Goal: Task Accomplishment & Management: Complete application form

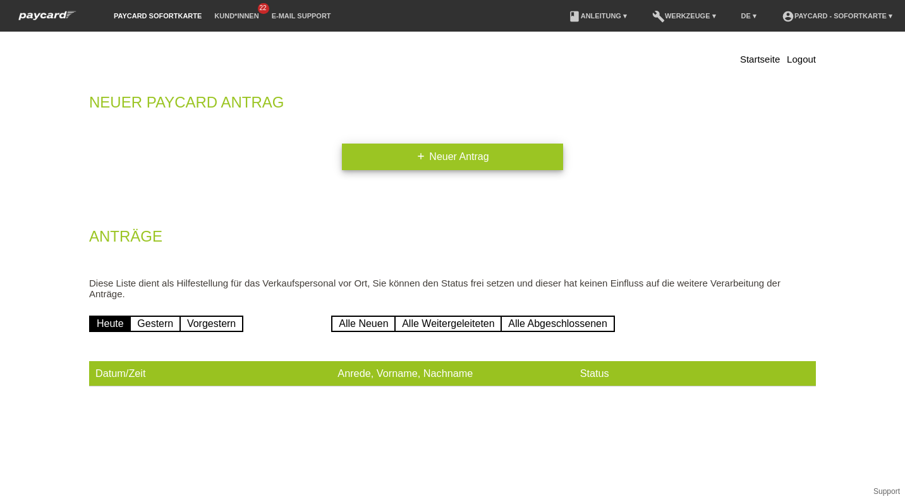
click at [356, 160] on link "add Neuer Antrag" at bounding box center [452, 156] width 221 height 27
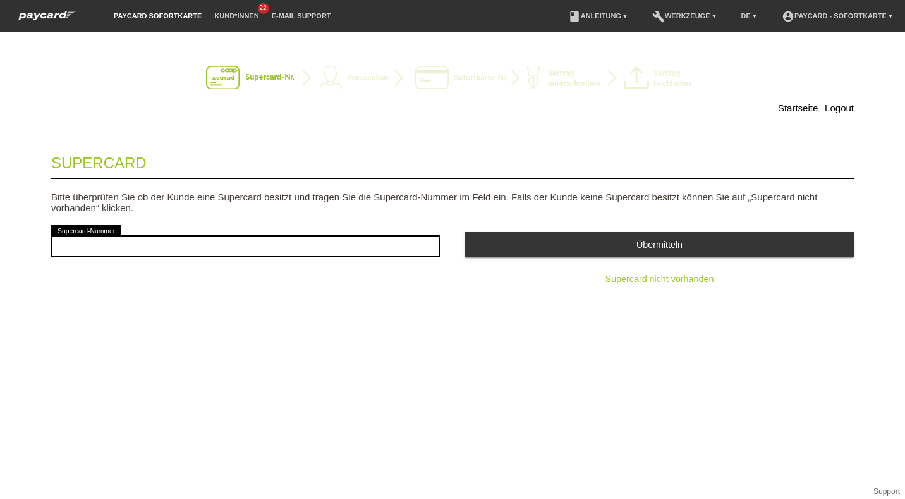
click at [616, 274] on span "Supercard nicht vorhanden" at bounding box center [659, 279] width 109 height 10
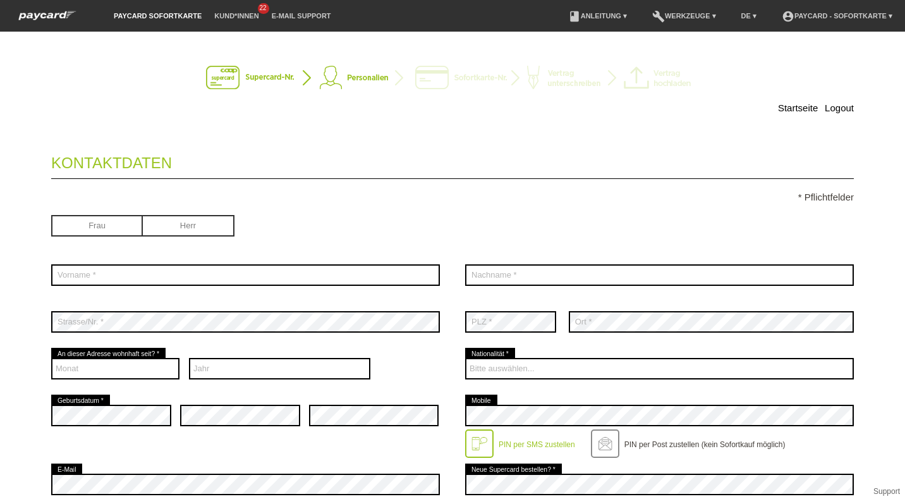
click at [166, 227] on input "radio" at bounding box center [189, 224] width 92 height 19
radio input "true"
click at [143, 261] on div "error Vorname *" at bounding box center [245, 274] width 389 height 47
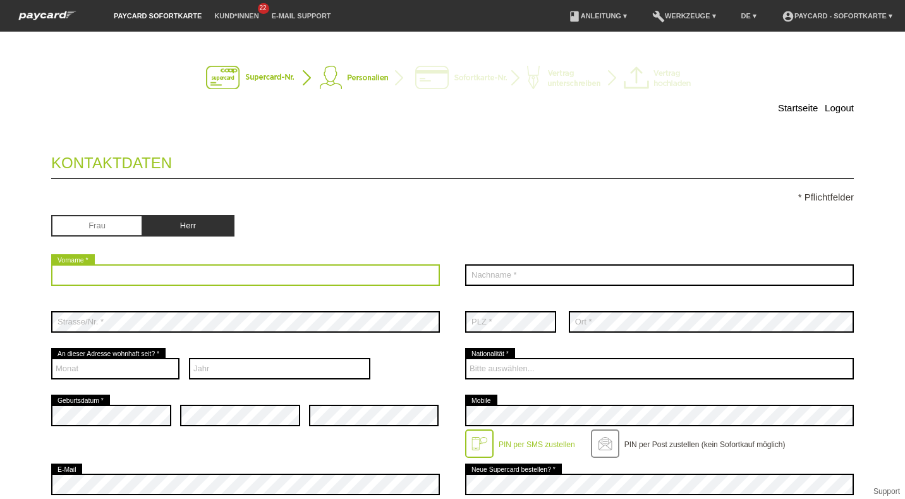
click at [137, 270] on input "text" at bounding box center [245, 274] width 389 height 21
type input "Stavros"
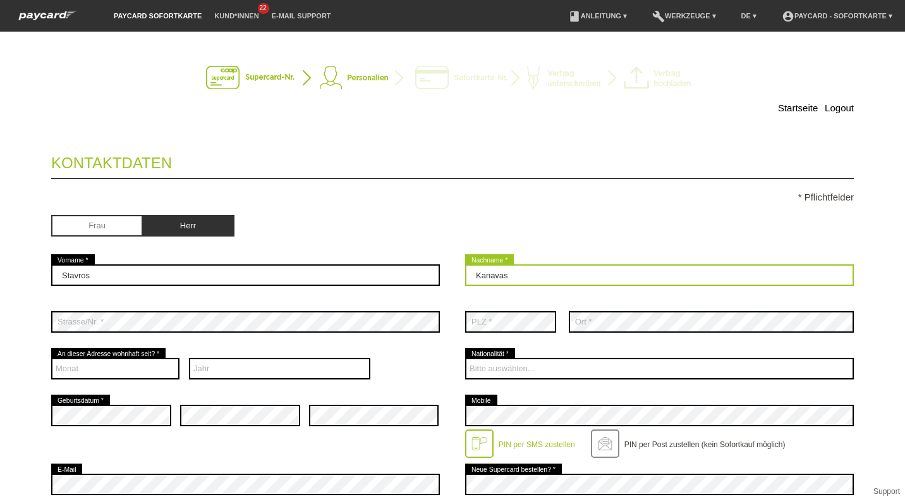
type input "Kanavas"
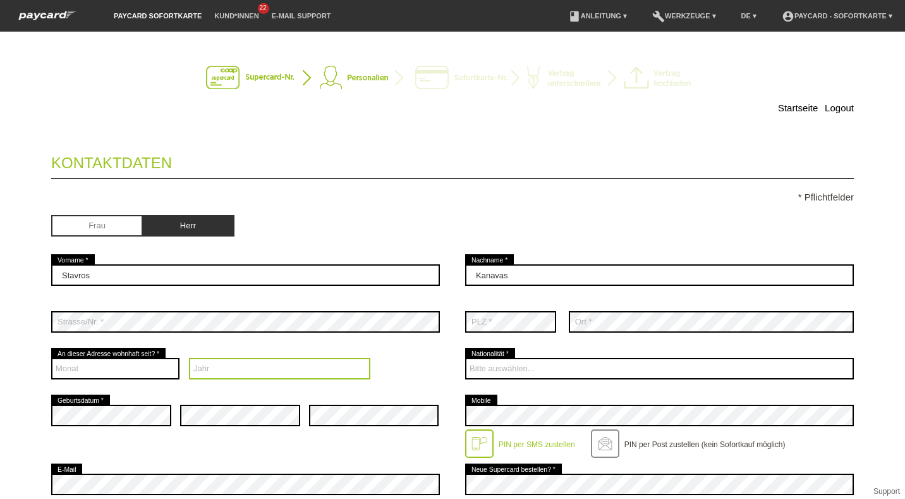
click at [208, 363] on select "Jahr 2025 2024 2023 2022 2021 2020 2019 2018 2017 2016" at bounding box center [280, 368] width 182 height 21
select select "2025"
click at [189, 358] on select "Jahr 2025 2024 2023 2022 2021 2020 2019 2018 2017 2016" at bounding box center [280, 368] width 182 height 21
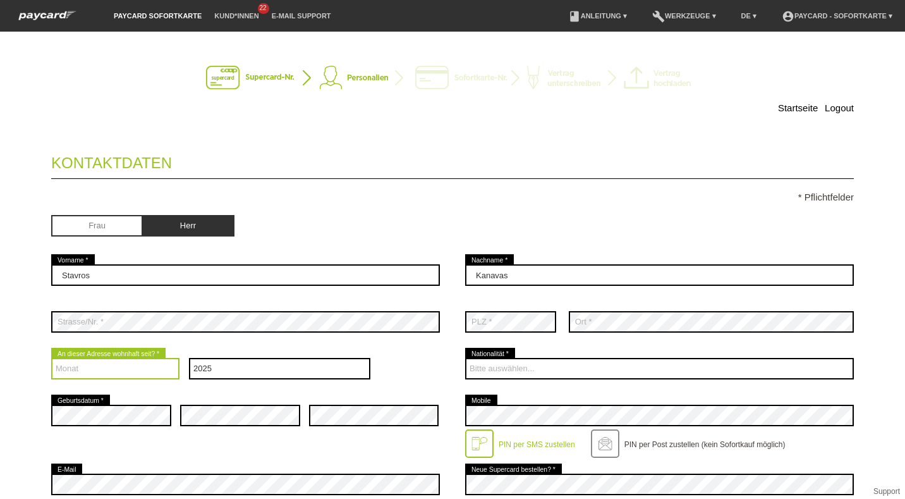
click at [128, 369] on select "Monat 01 02 03 04 05 06 07 08 09 10 11 12" at bounding box center [115, 368] width 128 height 21
select select "01"
click at [51, 358] on select "Monat 01 02 03 04 05 06 07 08 09 10 11 12" at bounding box center [115, 368] width 128 height 21
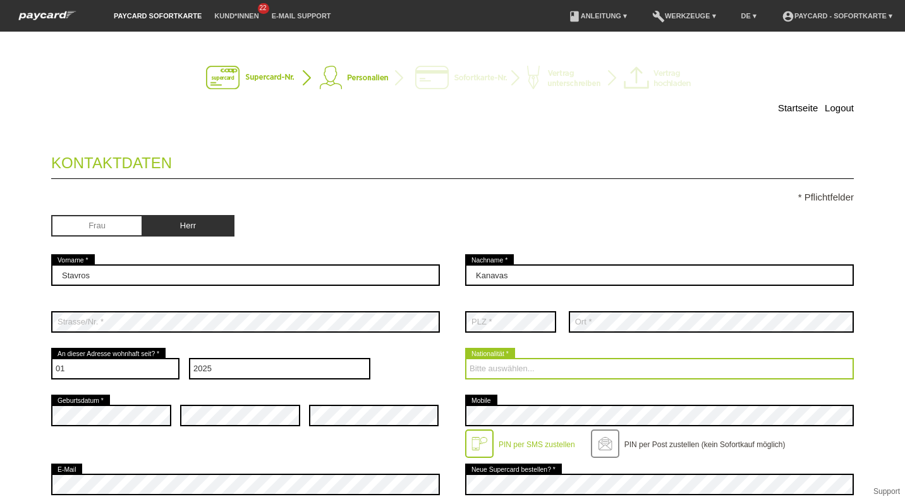
click at [513, 366] on select "Bitte auswählen... Schweiz Deutschland Liechtenstein Österreich ------------ Af…" at bounding box center [659, 368] width 389 height 21
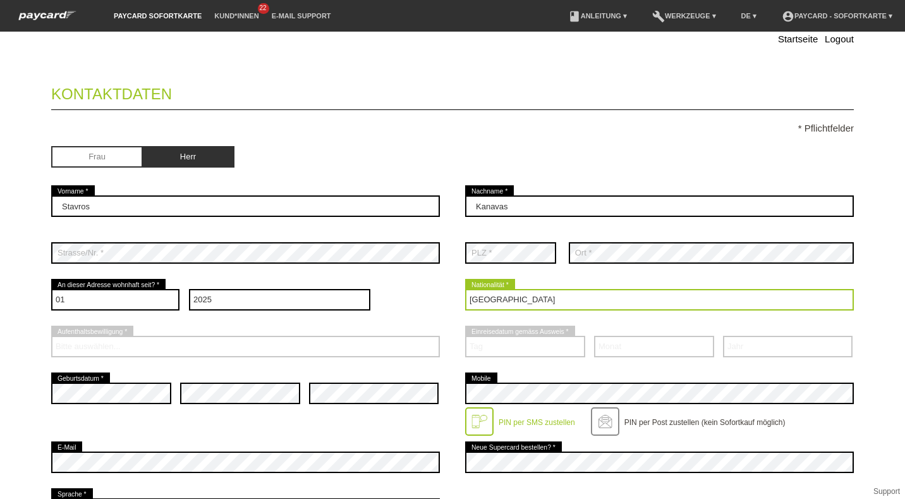
scroll to position [138, 0]
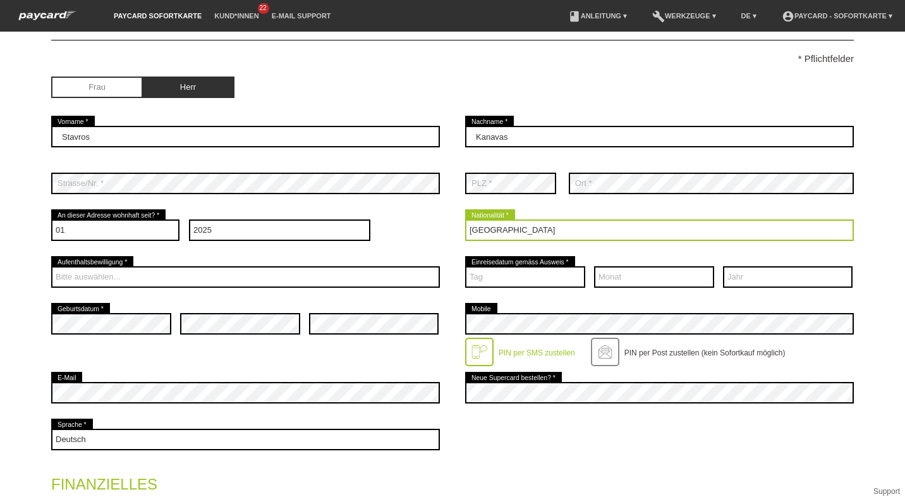
click at [470, 234] on select "Bitte auswählen... Schweiz Deutschland Liechtenstein Österreich ------------ Af…" at bounding box center [659, 229] width 389 height 21
select select "GR"
click at [465, 219] on select "Bitte auswählen... Schweiz Deutschland Liechtenstein Österreich ------------ Af…" at bounding box center [659, 229] width 389 height 21
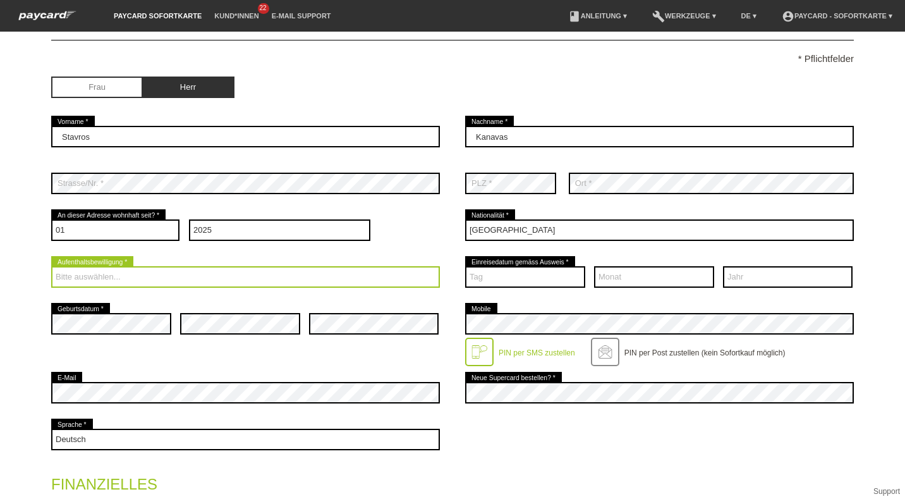
scroll to position [139, 0]
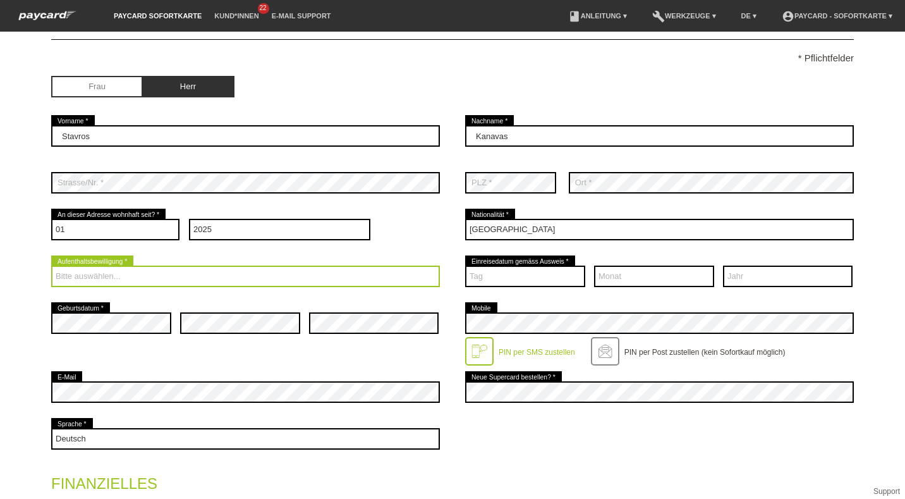
click at [240, 270] on select "Bitte auswählen... C B B - Flüchtlingsstatus Andere" at bounding box center [245, 275] width 389 height 21
select select "B"
click at [51, 265] on select "Bitte auswählen... C B B - Flüchtlingsstatus Andere" at bounding box center [245, 275] width 389 height 21
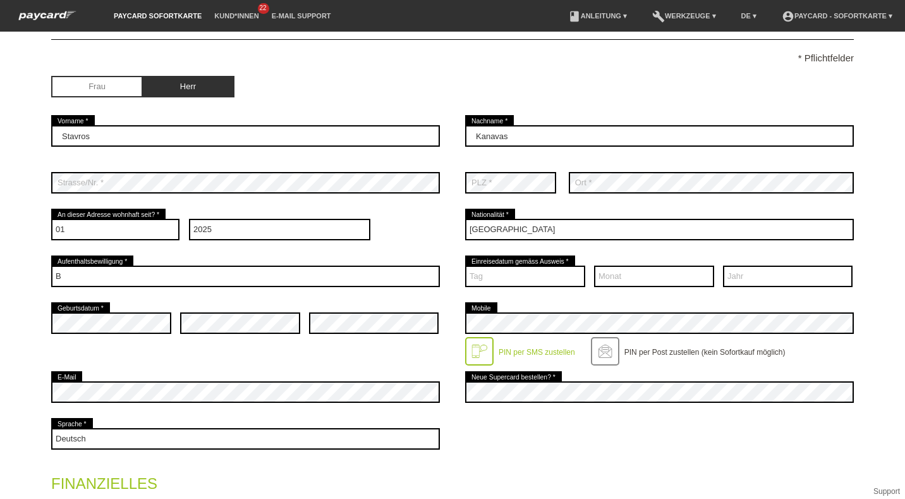
click at [186, 294] on div "Bitte auswählen... C B B - Flüchtlingsstatus Andere error Aufenthaltsbewilligun…" at bounding box center [245, 276] width 389 height 47
click at [510, 280] on select "Tag 01 02 03 04 05 06 07 08 09 10 11 12 13 14 15 16 17" at bounding box center [525, 275] width 120 height 21
select select "03"
click at [465, 265] on select "Tag 01 02 03 04 05 06 07 08 09 10 11 12 13 14 15 16 17" at bounding box center [525, 275] width 120 height 21
select select "10"
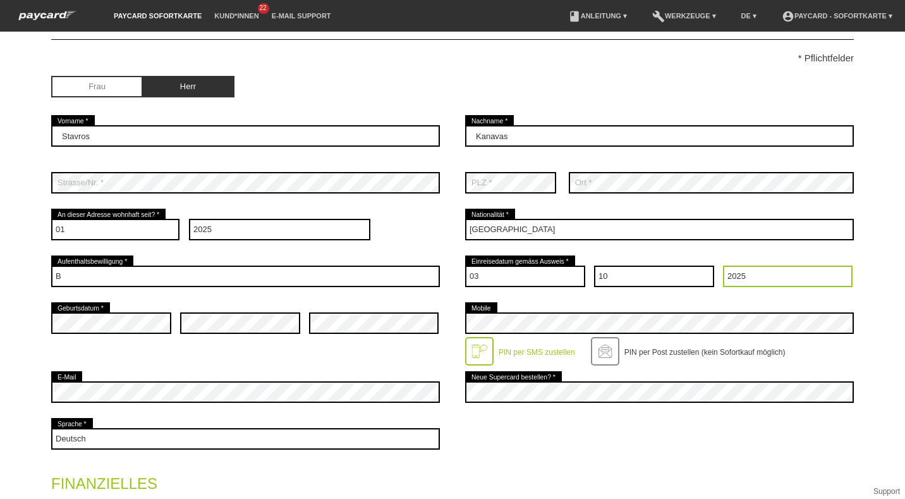
select select "2022"
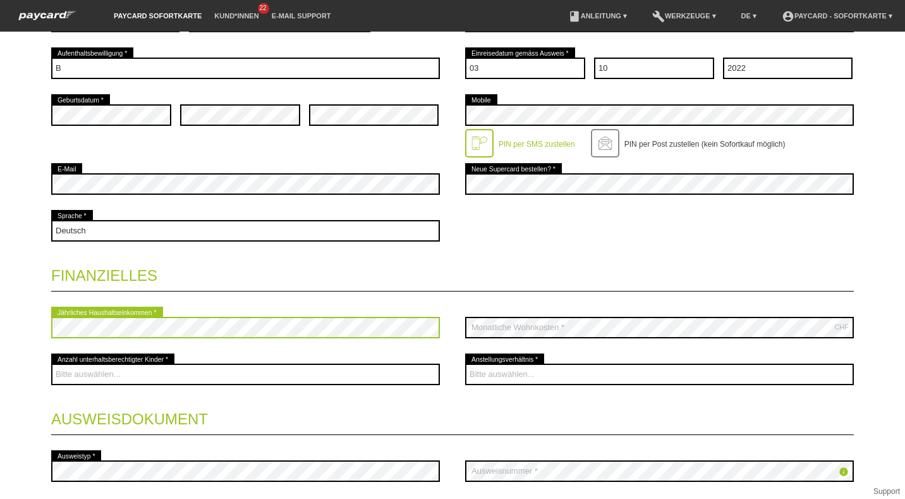
scroll to position [348, 0]
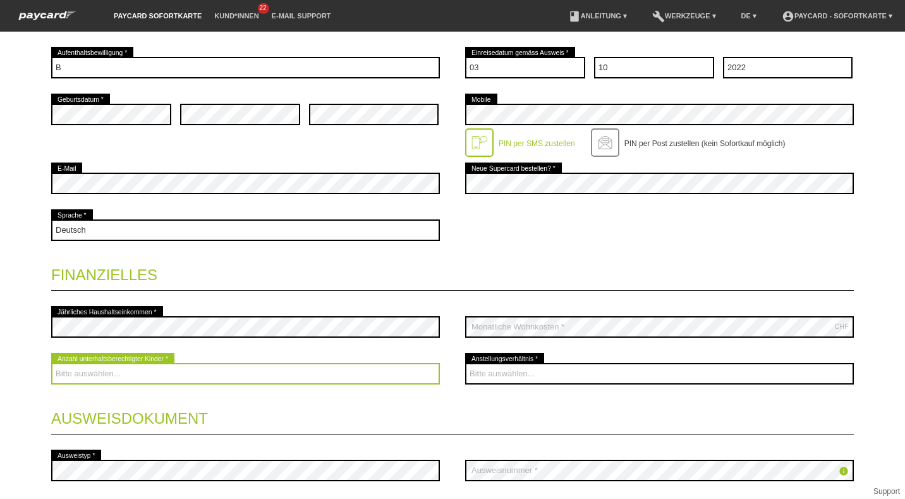
click at [147, 382] on select "Bitte auswählen... 0 1 2 3 4 5 6 7 8 9" at bounding box center [245, 373] width 389 height 21
select select "0"
click at [51, 363] on select "Bitte auswählen... 0 1 2 3 4 5 6 7 8 9" at bounding box center [245, 373] width 389 height 21
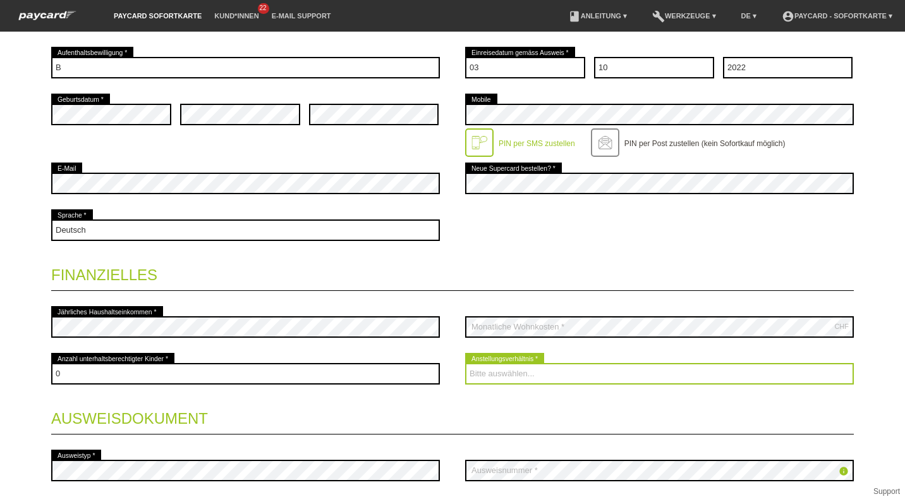
click at [506, 379] on select "Bitte auswählen... Unbefristet Befristet Lehrling/Student Pensioniert Nicht arb…" at bounding box center [659, 373] width 389 height 21
select select "UNLIMITED"
click at [465, 363] on select "Bitte auswählen... Unbefristet Befristet Lehrling/Student Pensioniert Nicht arb…" at bounding box center [659, 373] width 389 height 21
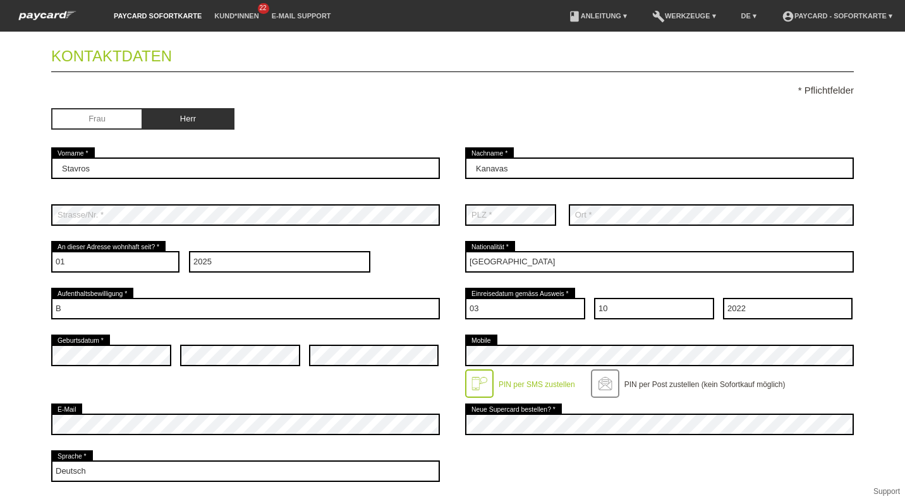
scroll to position [454, 0]
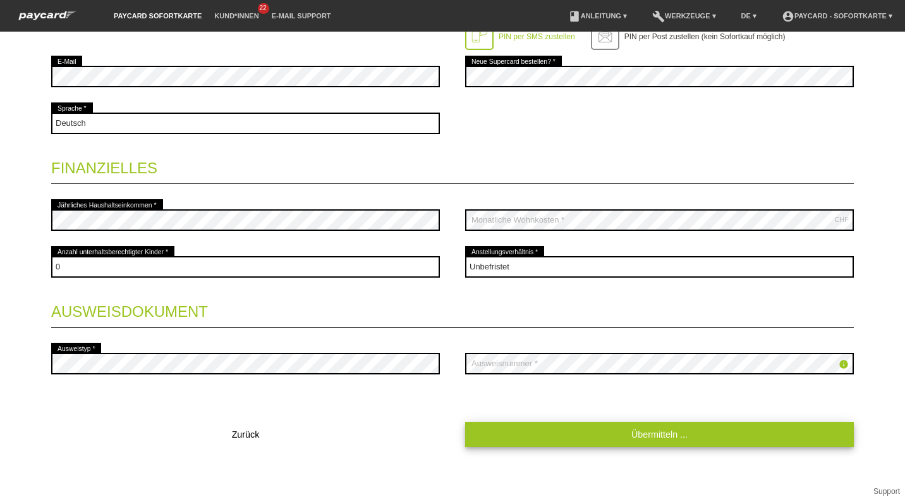
click at [509, 423] on link "Übermitteln ..." at bounding box center [659, 433] width 389 height 25
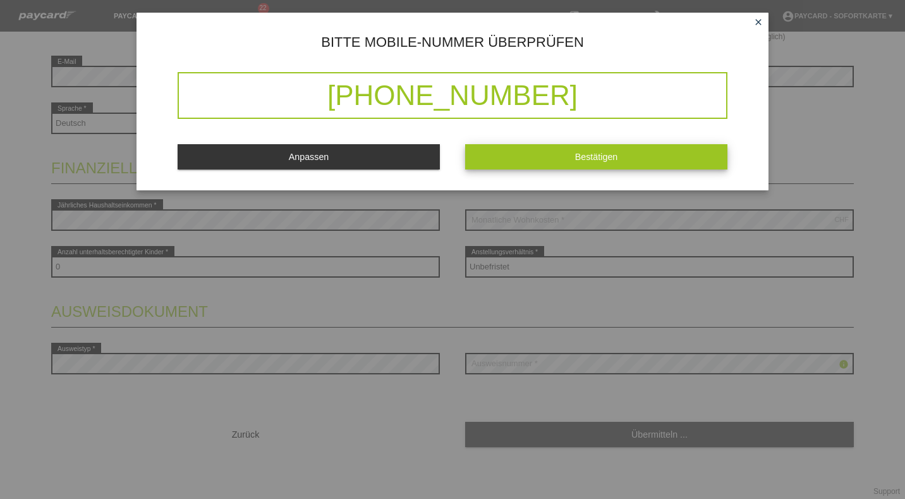
click at [678, 161] on button "Bestätigen" at bounding box center [596, 156] width 262 height 25
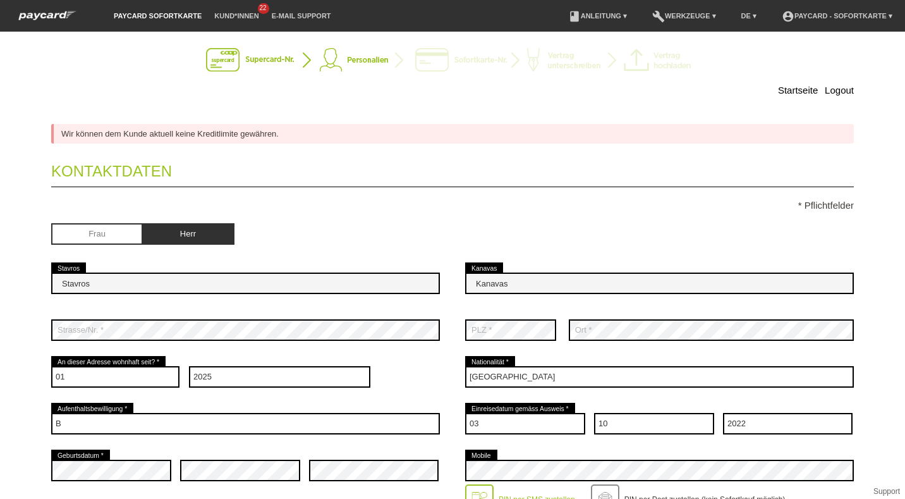
scroll to position [0, 0]
